Goal: Task Accomplishment & Management: Use online tool/utility

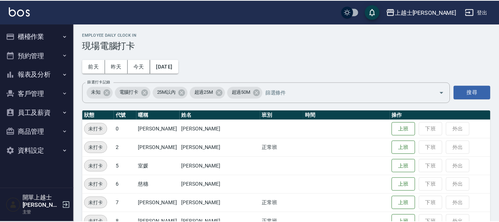
scroll to position [37, 0]
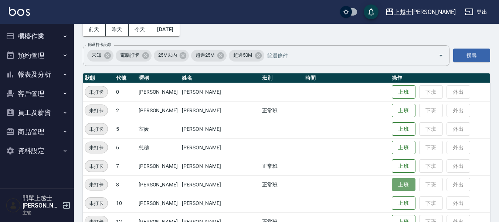
click at [392, 183] on button "上班" at bounding box center [404, 184] width 24 height 13
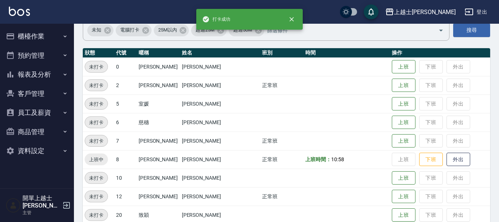
scroll to position [74, 0]
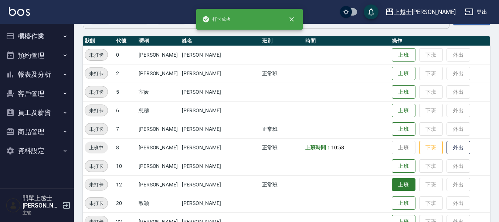
click at [392, 185] on button "上班" at bounding box center [404, 184] width 24 height 13
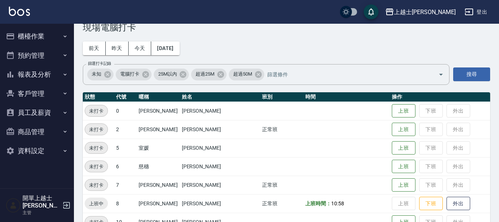
scroll to position [0, 0]
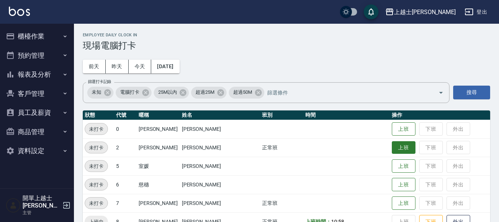
click at [392, 146] on button "上班" at bounding box center [404, 147] width 24 height 13
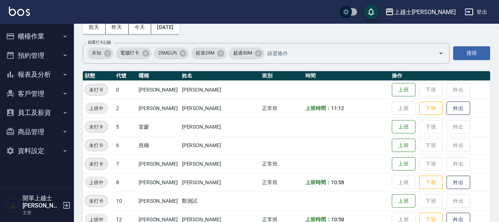
scroll to position [37, 0]
